Goal: Check status: Check status

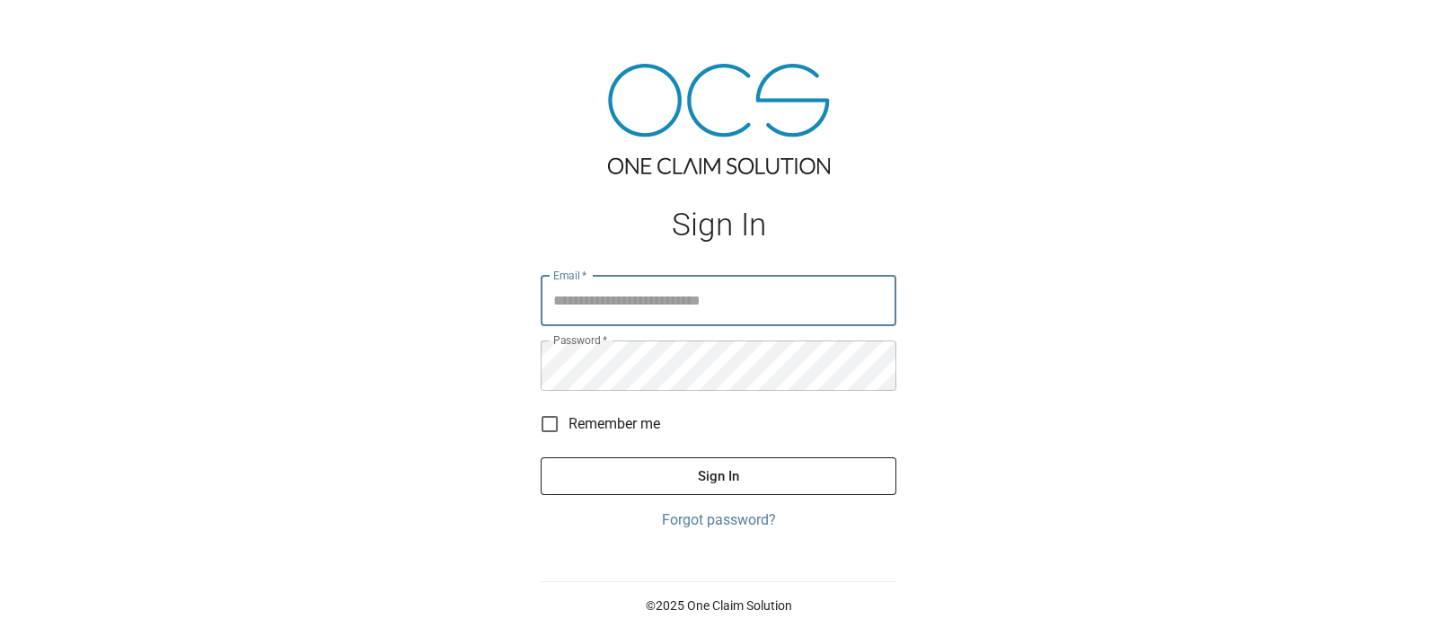
type input "**********"
click at [739, 472] on button "Sign In" at bounding box center [719, 476] width 356 height 38
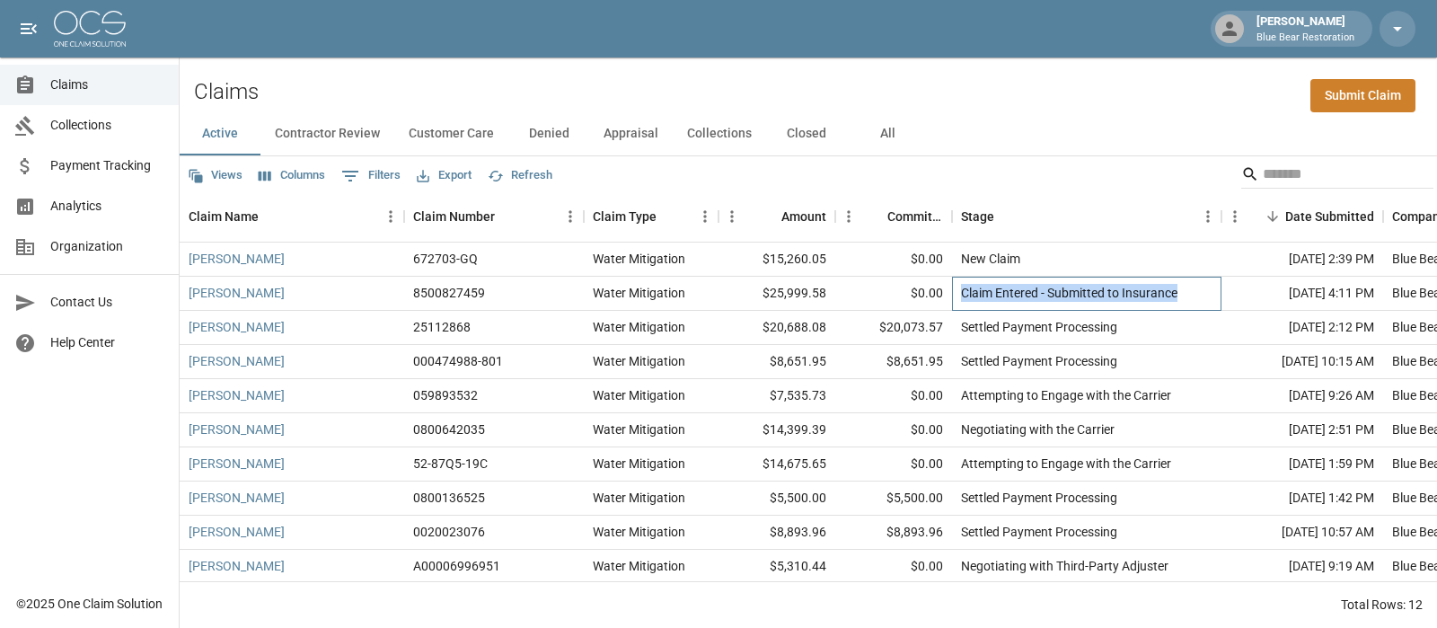
drag, startPoint x: 1185, startPoint y: 293, endPoint x: 962, endPoint y: 283, distance: 223.0
click at [962, 283] on div "Claim Entered - Submitted to Insurance" at bounding box center [1086, 294] width 269 height 34
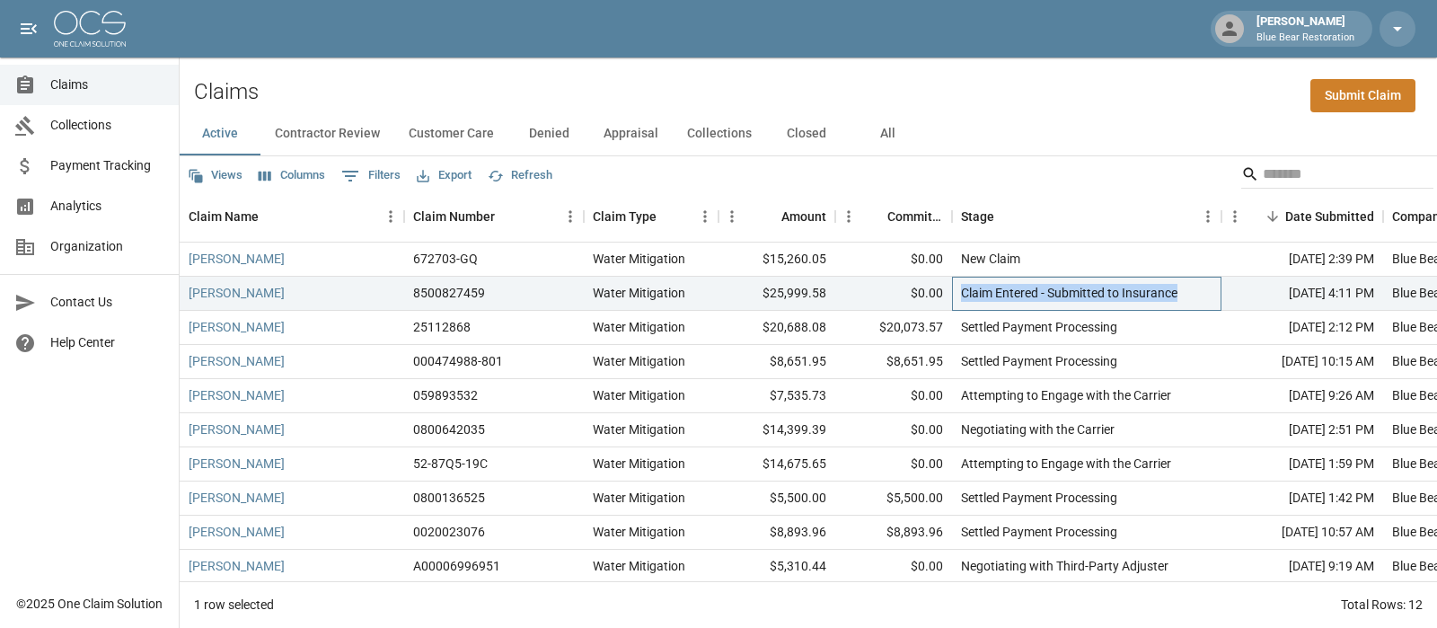
copy div "Claim Entered - Submitted to Insurance"
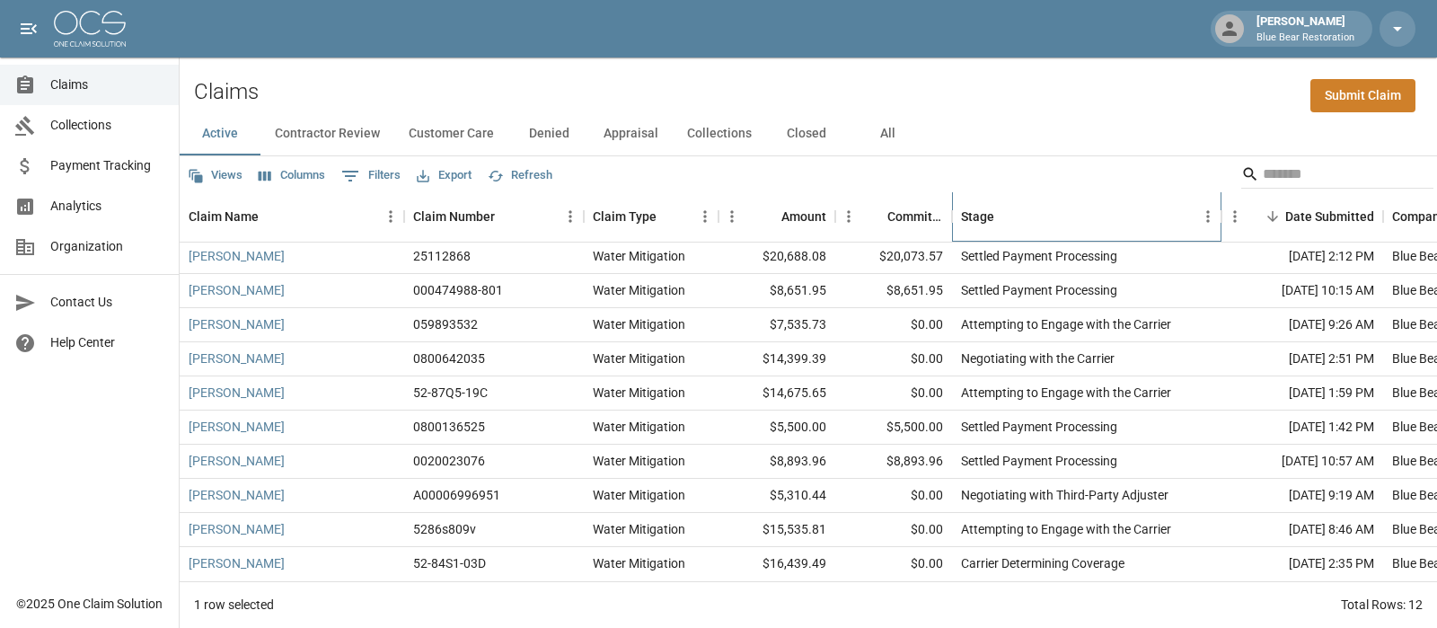
click at [967, 212] on div "Stage" at bounding box center [977, 216] width 33 height 50
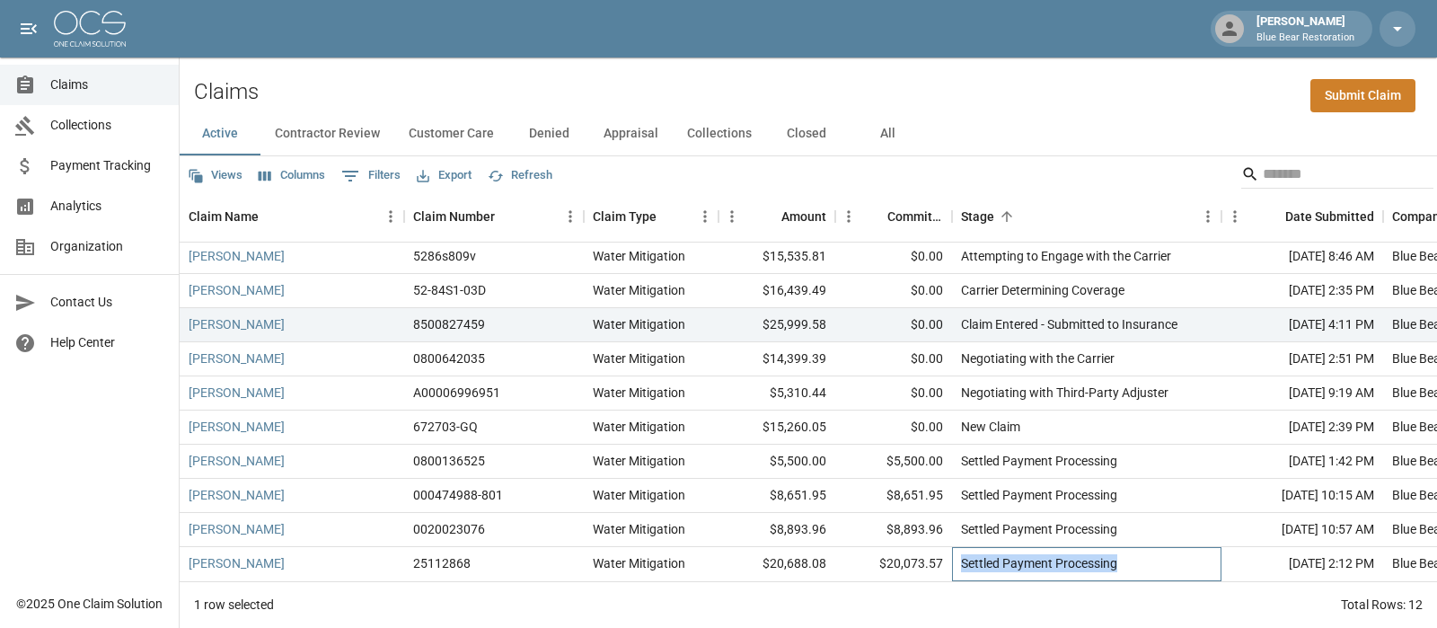
drag, startPoint x: 1074, startPoint y: 555, endPoint x: 960, endPoint y: 560, distance: 114.2
click at [960, 560] on div "Settled Payment Processing" at bounding box center [1086, 564] width 269 height 34
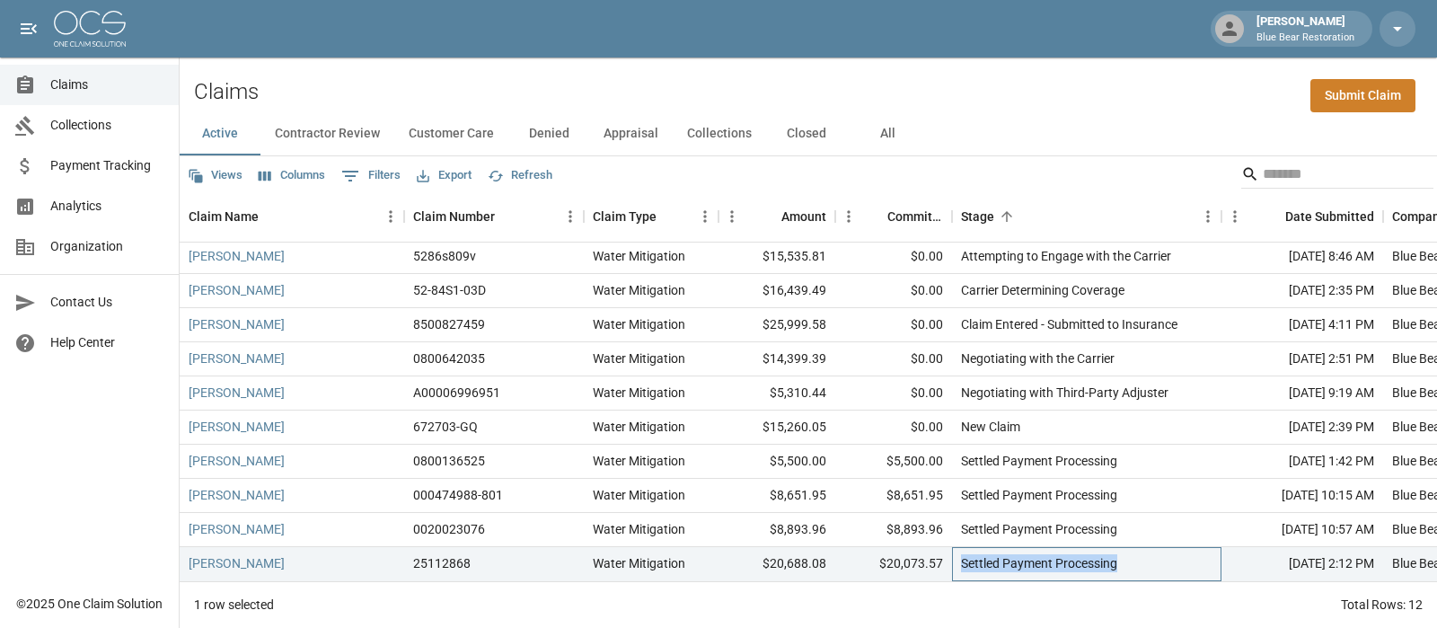
copy div "Settled Payment Processing"
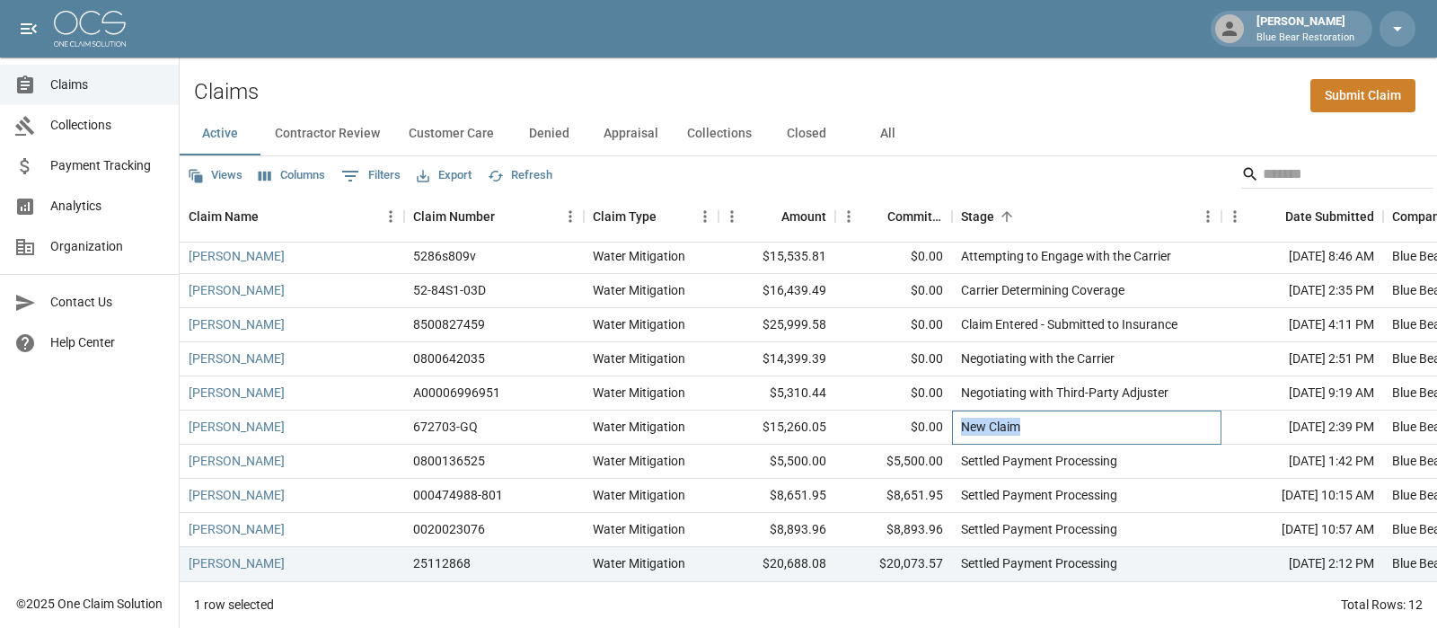
drag, startPoint x: 1023, startPoint y: 417, endPoint x: 965, endPoint y: 416, distance: 58.4
click at [965, 416] on div "New Claim" at bounding box center [1086, 428] width 269 height 34
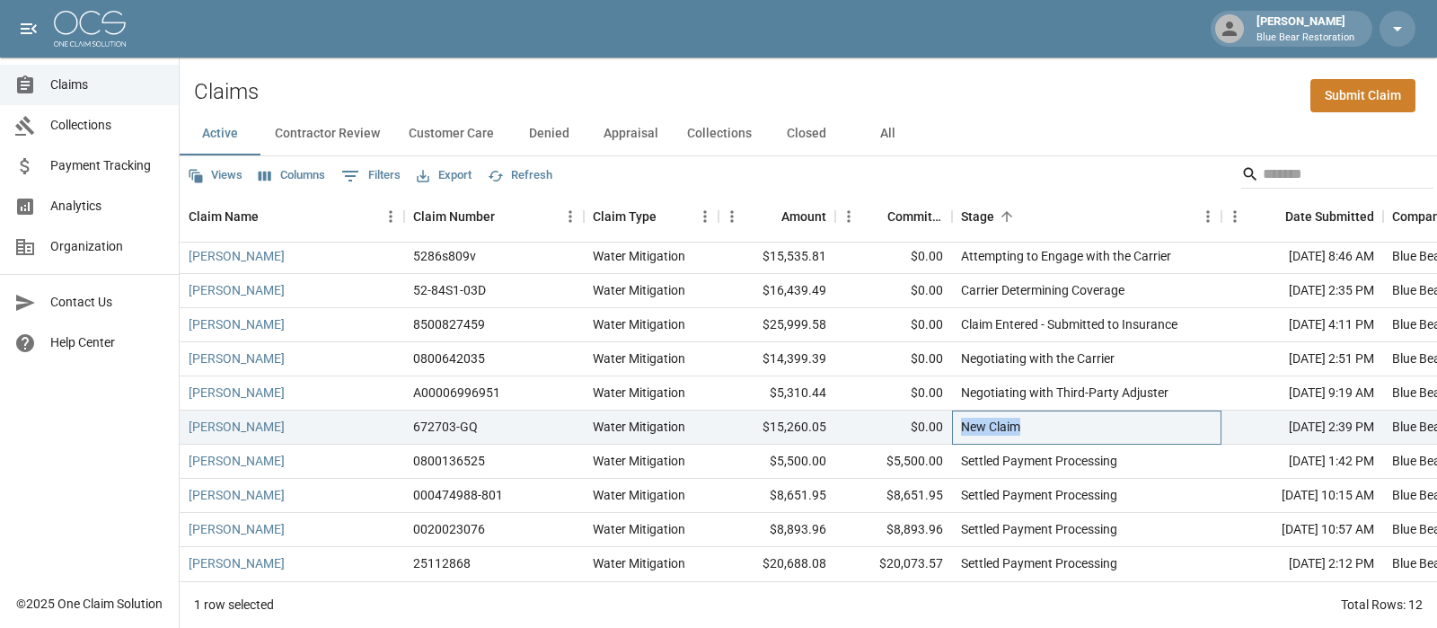
copy div "New Claim"
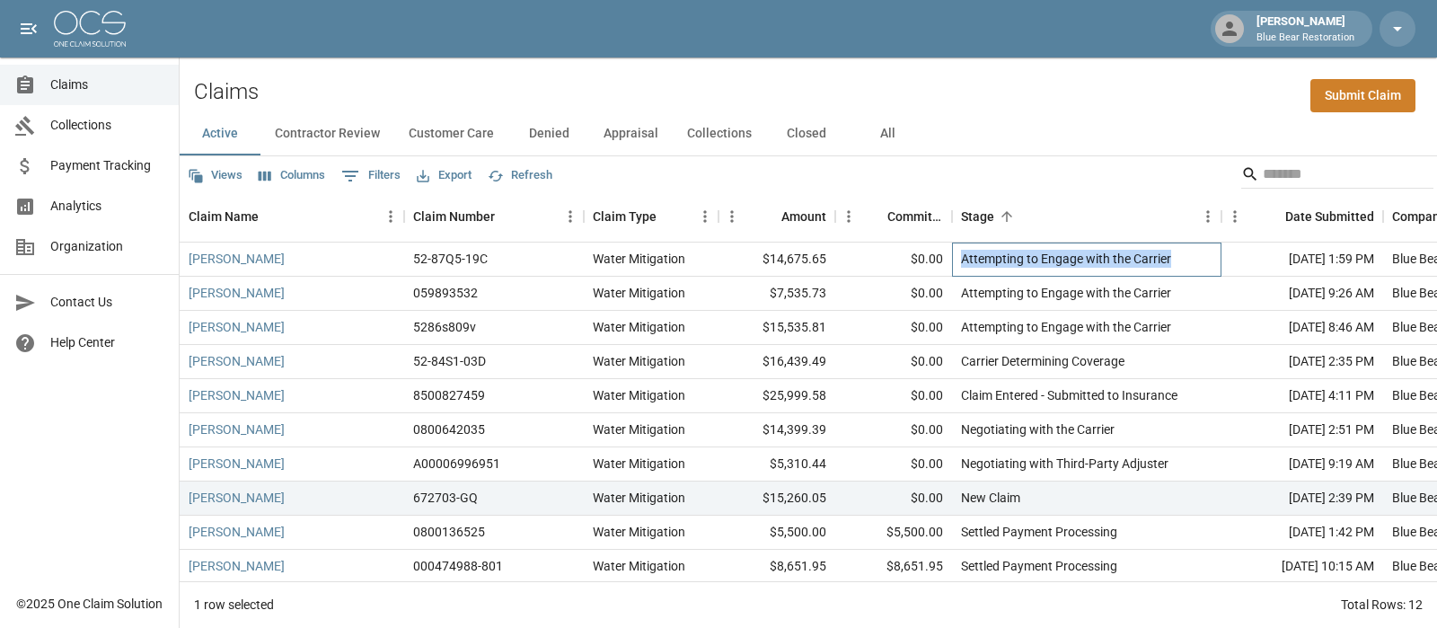
drag, startPoint x: 1172, startPoint y: 262, endPoint x: 959, endPoint y: 260, distance: 212.9
click at [959, 260] on div "Attempting to Engage with the Carrier" at bounding box center [1086, 260] width 269 height 34
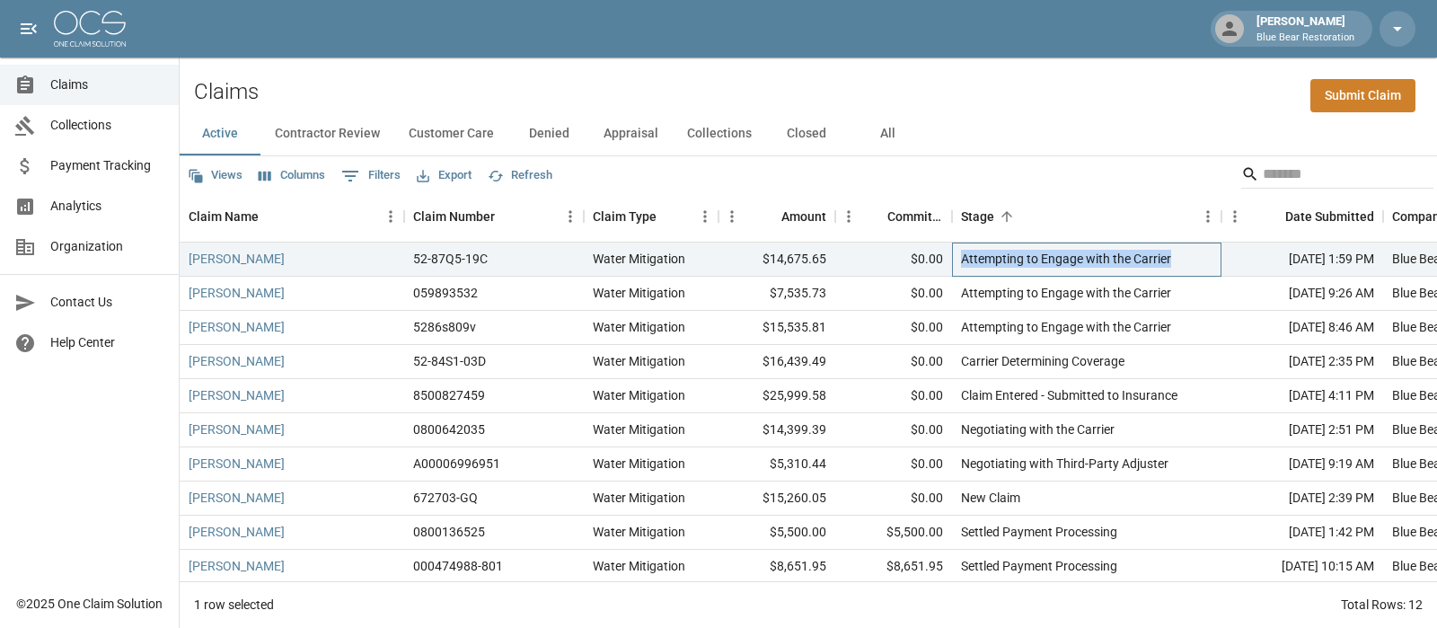
copy div "Attempting to Engage with the Carrier"
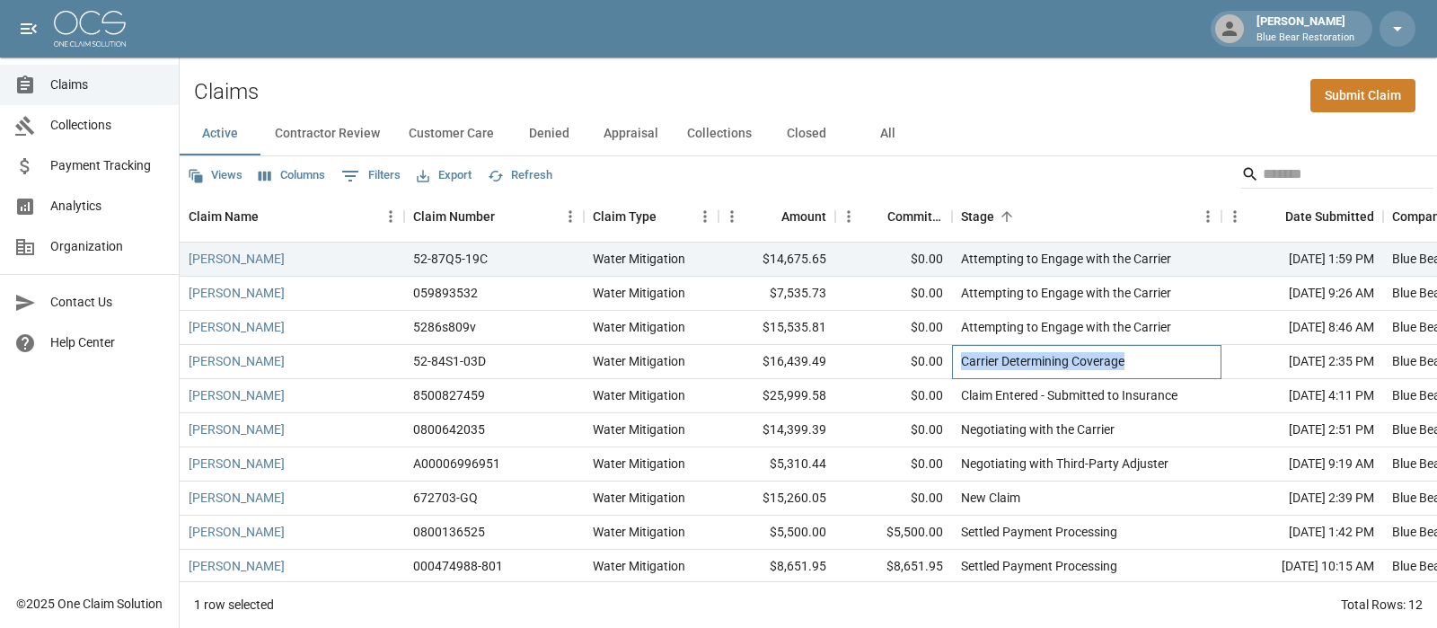
drag, startPoint x: 1132, startPoint y: 364, endPoint x: 949, endPoint y: 361, distance: 183.3
click at [949, 361] on div "[PERSON_NAME] 52-84S1-03D Water Mitigation $16,439.49 $0.00 Carrier Determining…" at bounding box center [1020, 362] width 1680 height 34
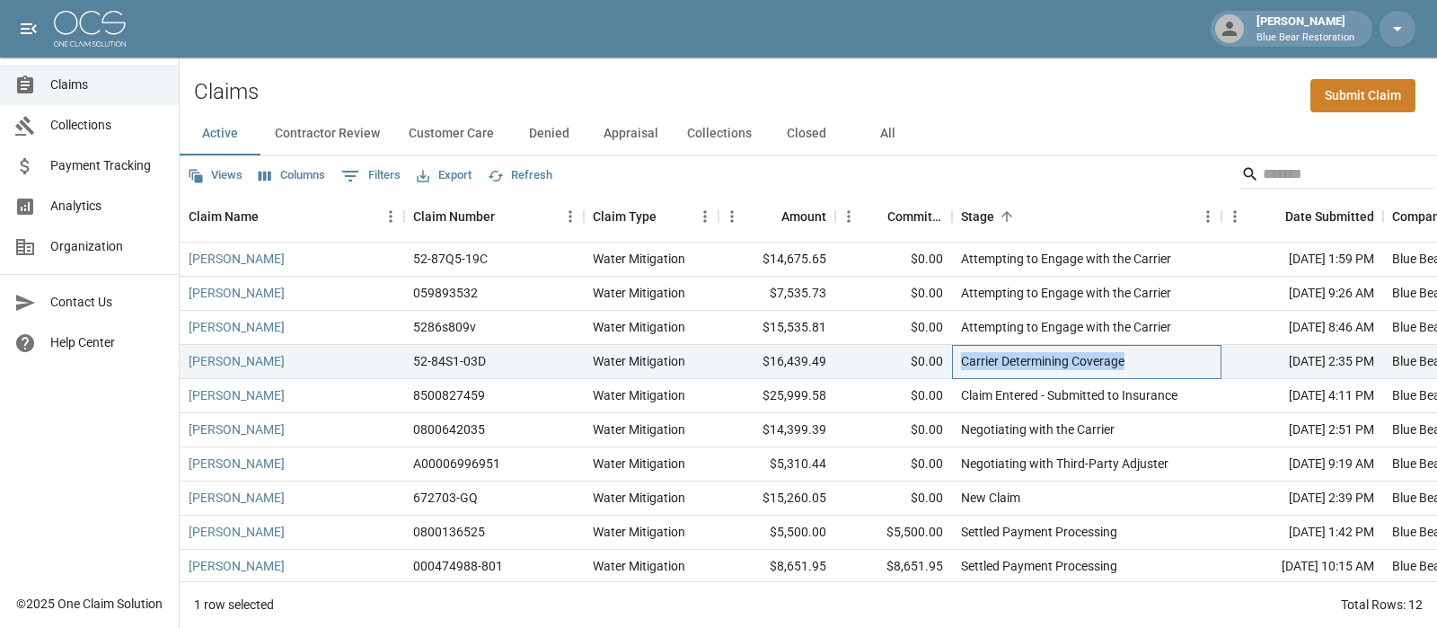
copy div "Carrier Determining Coverage"
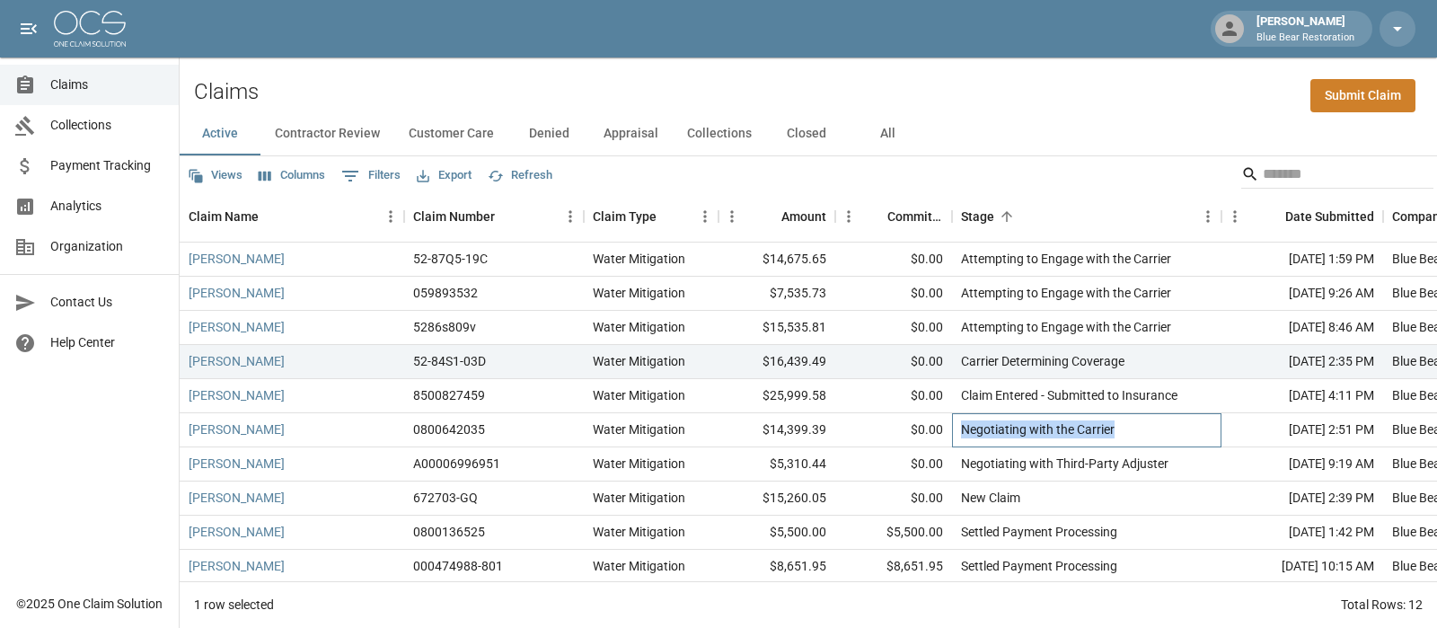
drag, startPoint x: 1129, startPoint y: 428, endPoint x: 964, endPoint y: 428, distance: 165.3
click at [964, 428] on div "Negotiating with the Carrier" at bounding box center [1086, 430] width 269 height 34
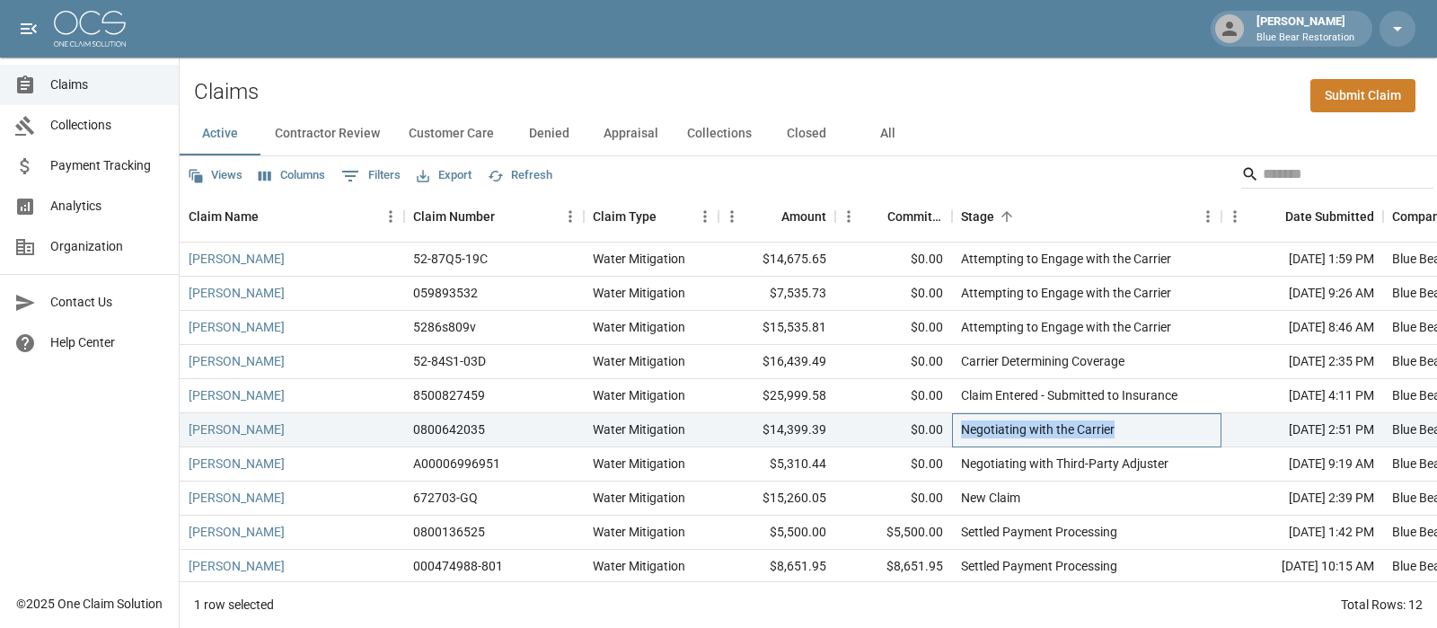
copy div "Negotiating with the Carrier"
